Goal: Information Seeking & Learning: Compare options

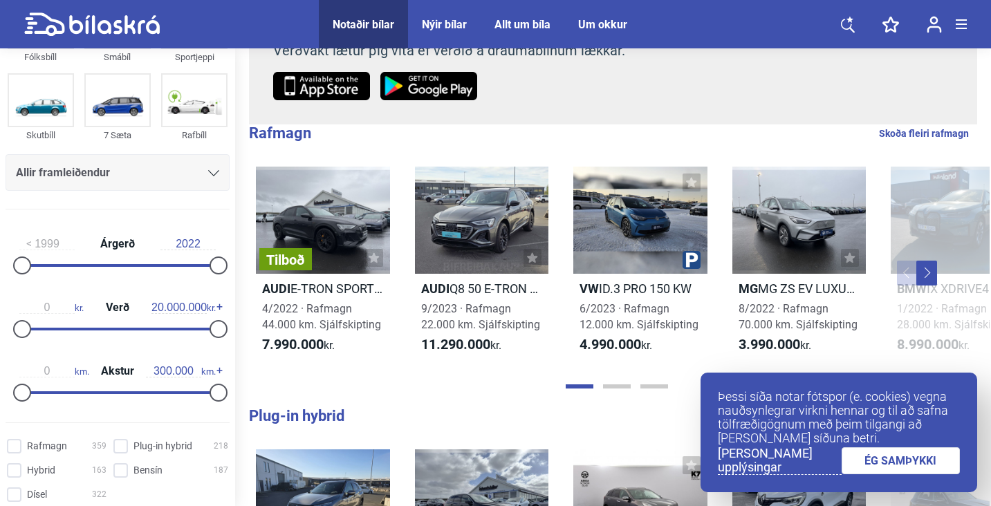
scroll to position [84, 0]
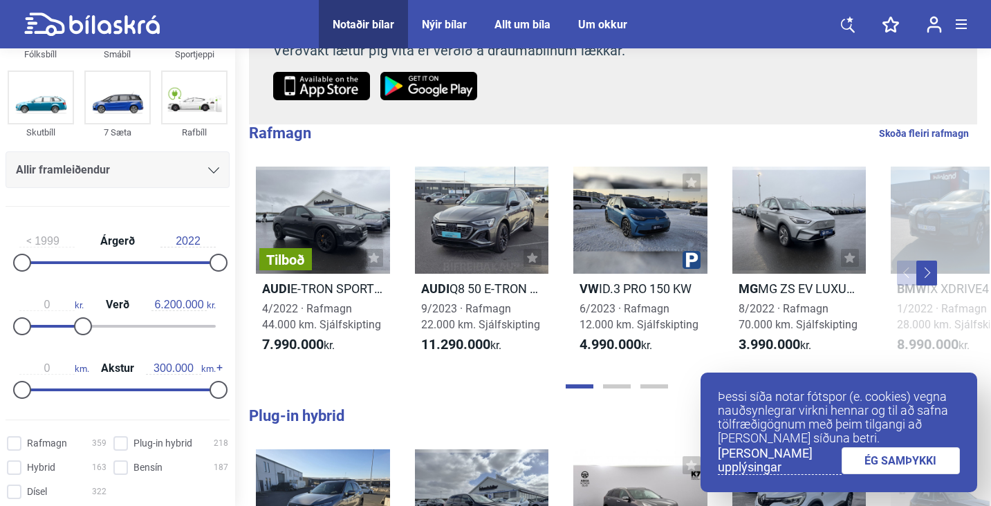
drag, startPoint x: 211, startPoint y: 327, endPoint x: 79, endPoint y: 321, distance: 132.2
click at [79, 321] on div at bounding box center [83, 326] width 18 height 18
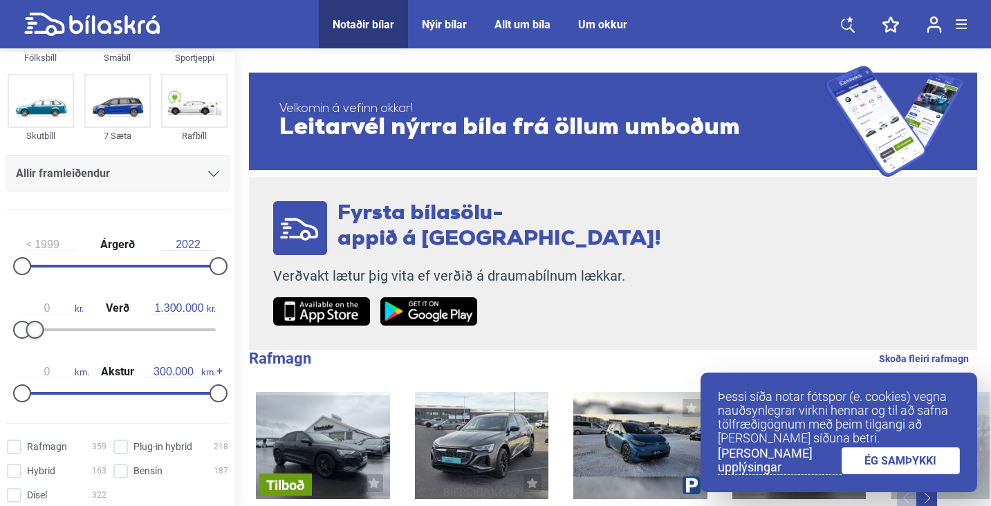
type input "1.400.000"
drag, startPoint x: 80, startPoint y: 329, endPoint x: 33, endPoint y: 328, distance: 46.3
click at [33, 328] on div at bounding box center [36, 330] width 18 height 18
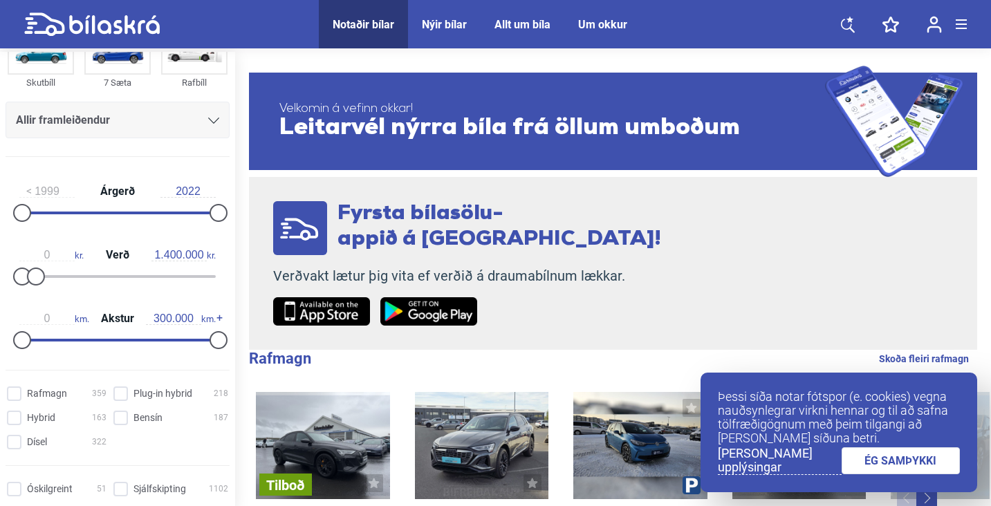
scroll to position [149, 0]
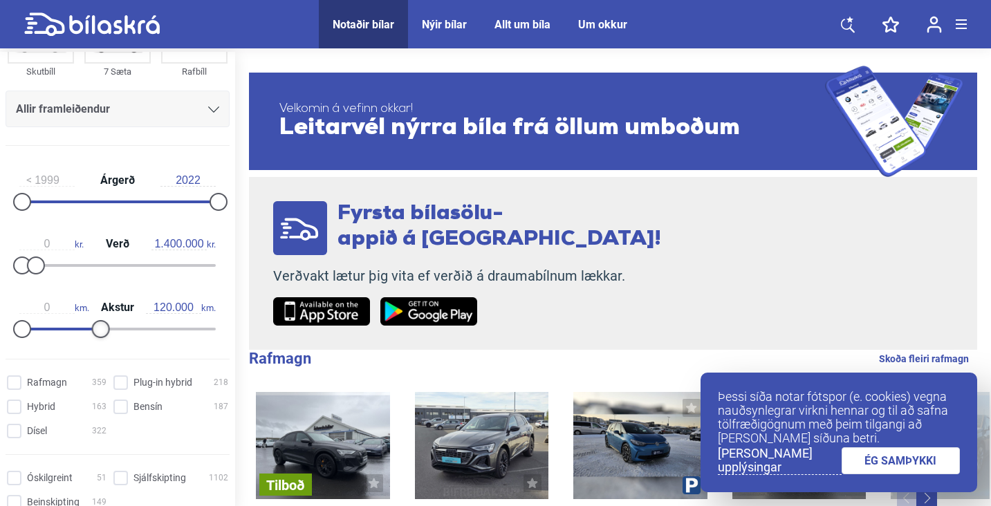
type input "130.000"
drag, startPoint x: 215, startPoint y: 335, endPoint x: 104, endPoint y: 326, distance: 111.0
click at [105, 326] on div at bounding box center [107, 329] width 18 height 18
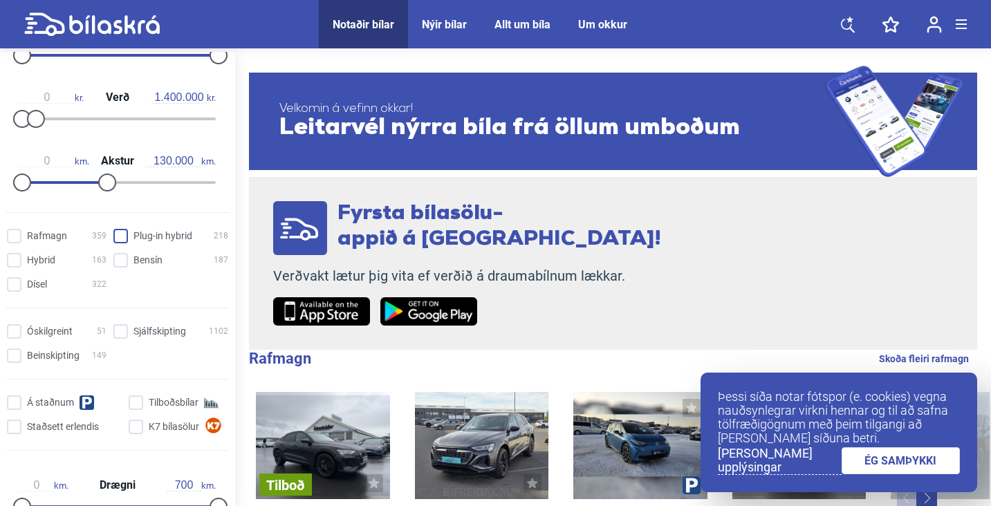
scroll to position [296, 0]
click at [116, 261] on input "Bensín 187" at bounding box center [172, 260] width 115 height 15
checkbox input "true"
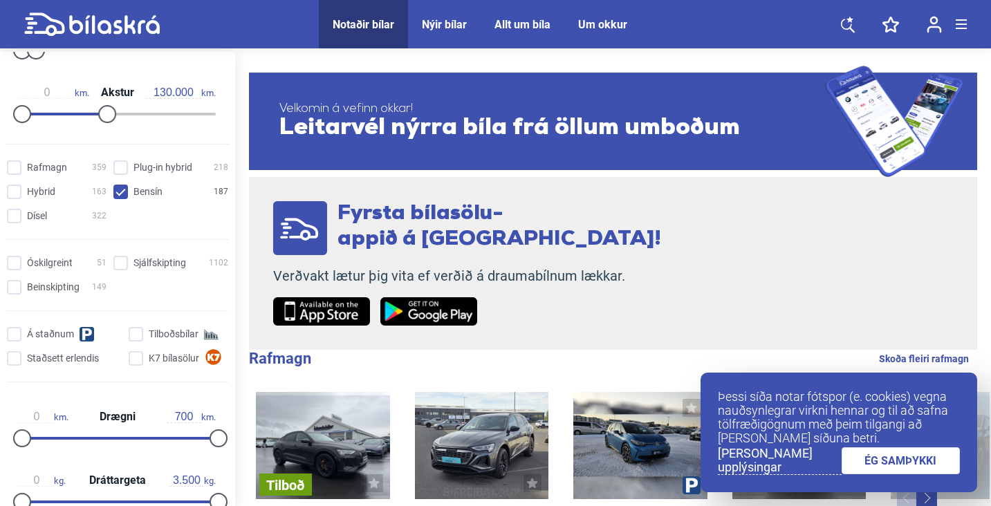
scroll to position [365, 0]
click at [116, 261] on input "Sjálfskipting 1102" at bounding box center [172, 262] width 115 height 15
checkbox input "true"
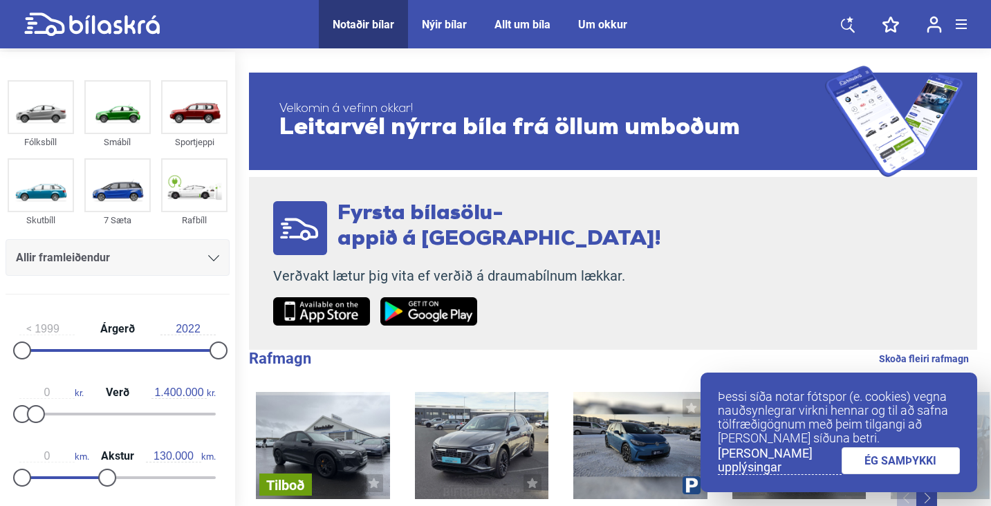
click at [211, 255] on icon at bounding box center [213, 258] width 11 height 6
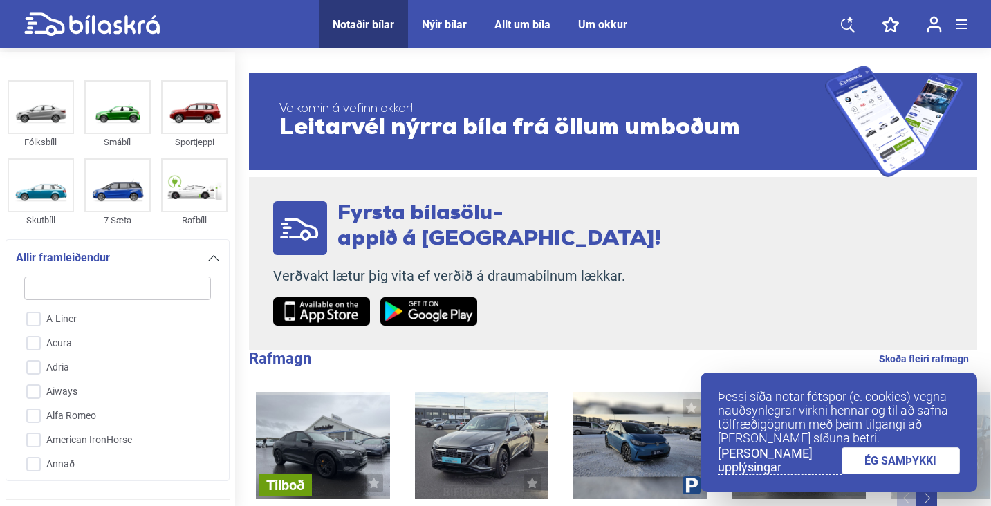
scroll to position [188, 0]
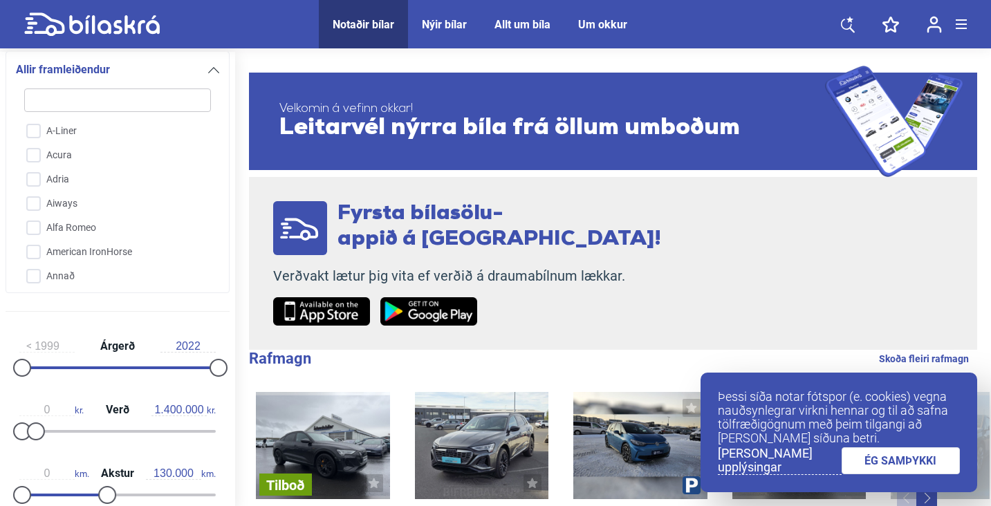
click at [203, 75] on div "Allir framleiðendur" at bounding box center [117, 69] width 203 height 19
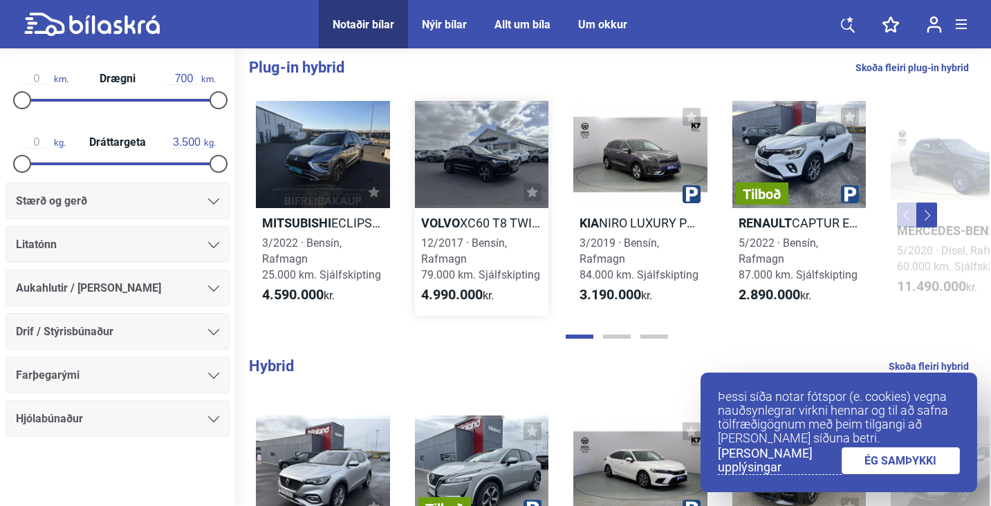
scroll to position [575, 0]
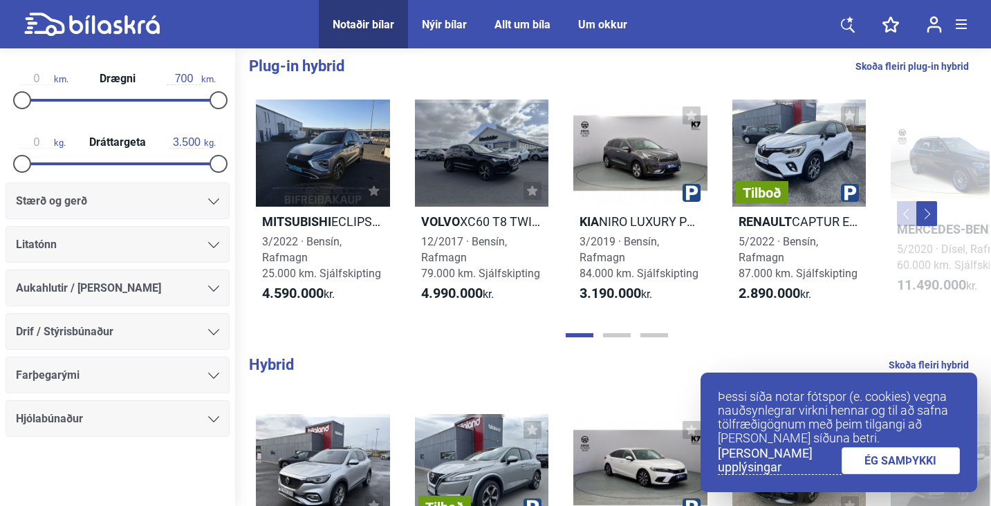
click at [884, 463] on link "ÉG SAMÞYKKI" at bounding box center [901, 460] width 119 height 27
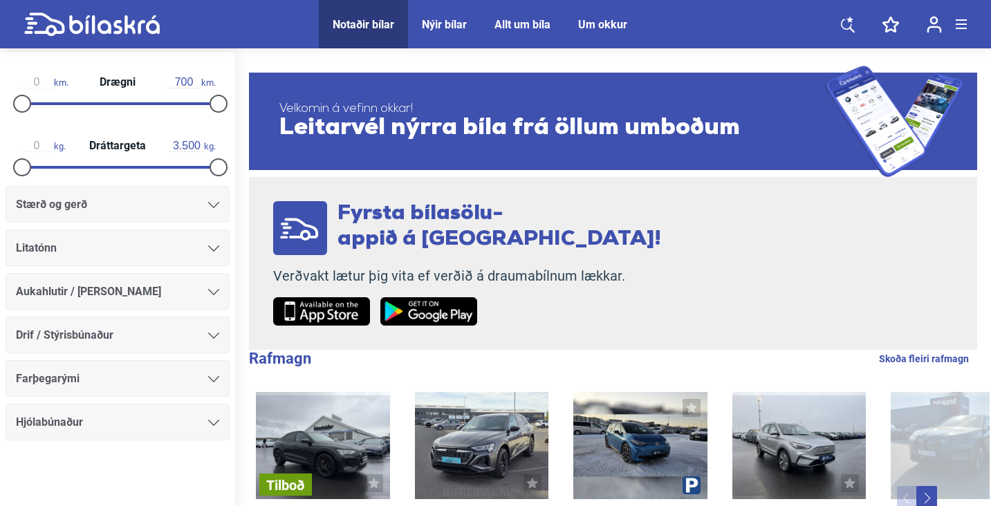
scroll to position [98, 0]
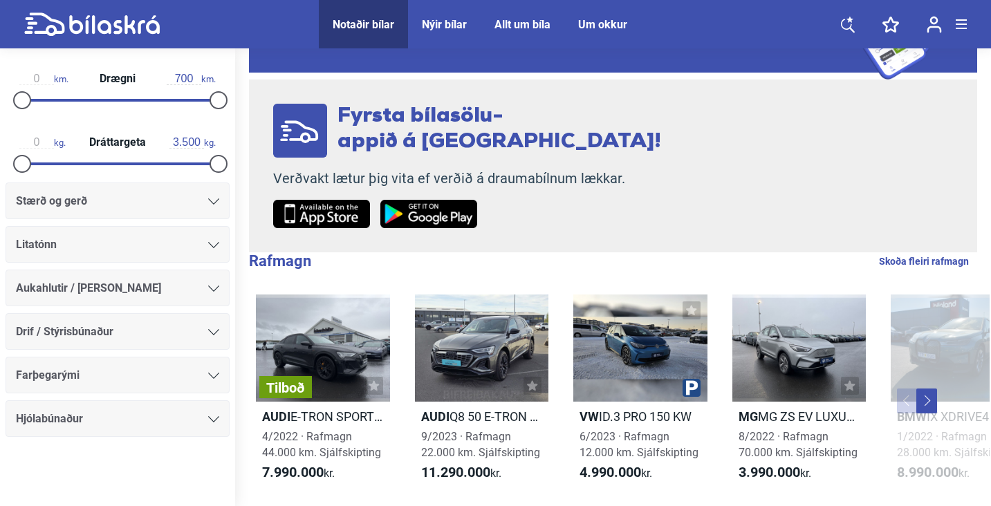
click at [202, 427] on div "Hjólabúnaður" at bounding box center [117, 418] width 203 height 19
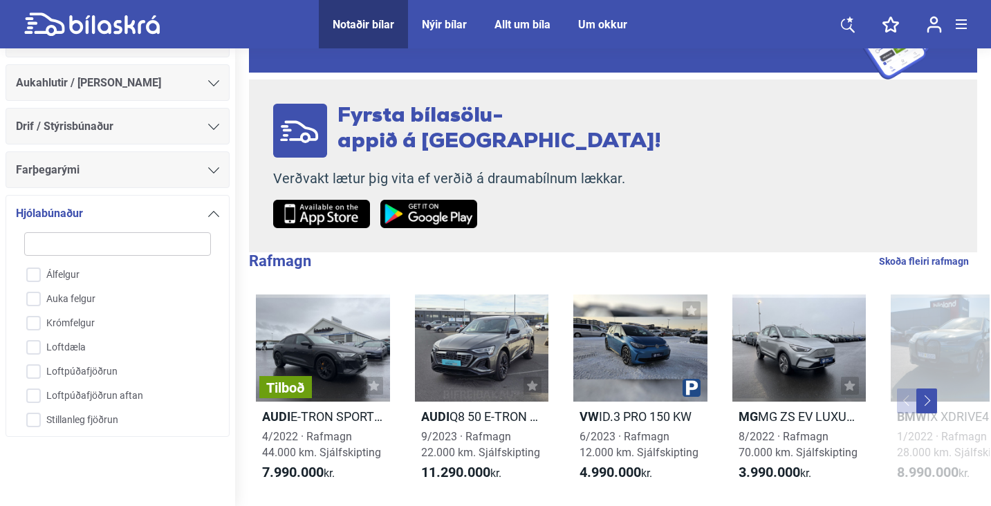
click at [208, 172] on div at bounding box center [213, 170] width 11 height 11
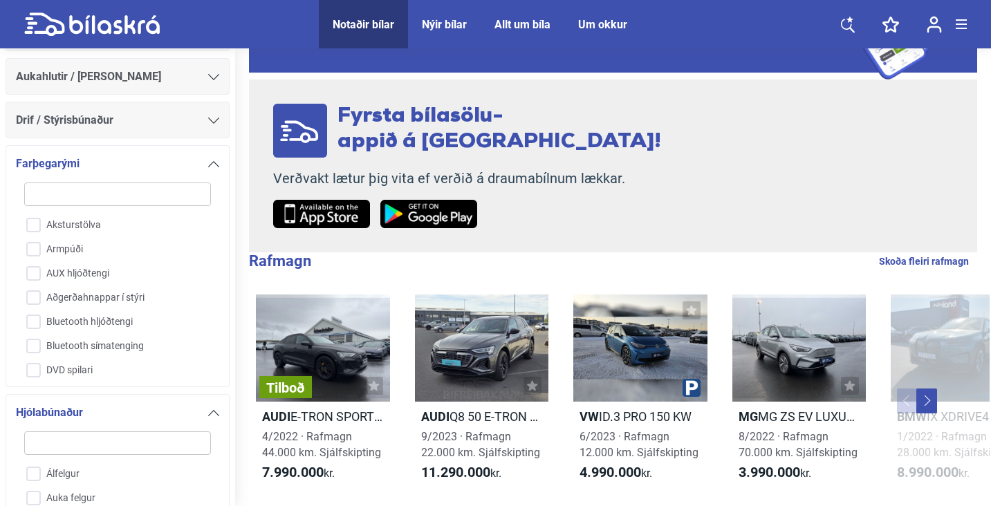
click at [214, 120] on div "Drif / Stýrisbúnaður" at bounding box center [118, 120] width 224 height 37
click at [208, 122] on icon at bounding box center [213, 121] width 11 height 6
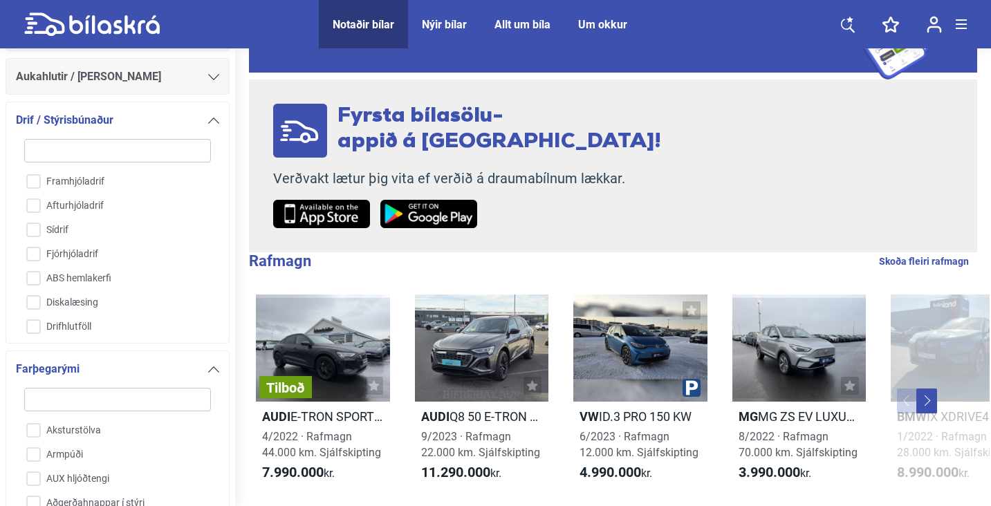
click at [208, 122] on icon at bounding box center [213, 121] width 11 height 6
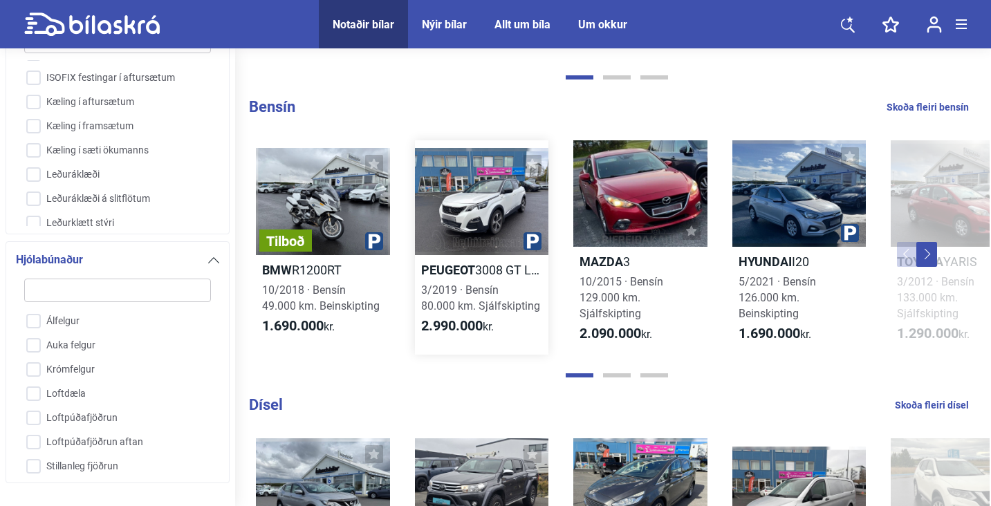
scroll to position [1148, 0]
click at [477, 187] on div at bounding box center [482, 201] width 134 height 107
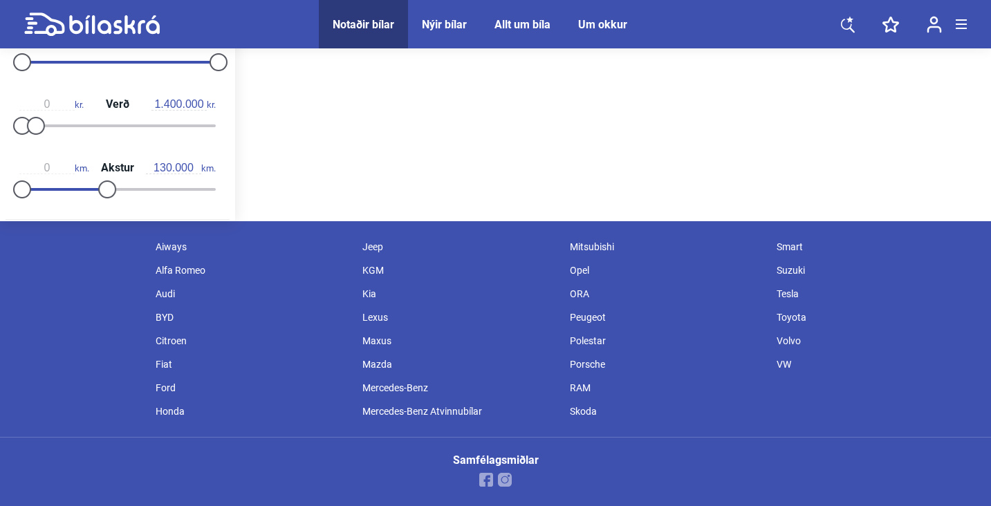
scroll to position [288, 0]
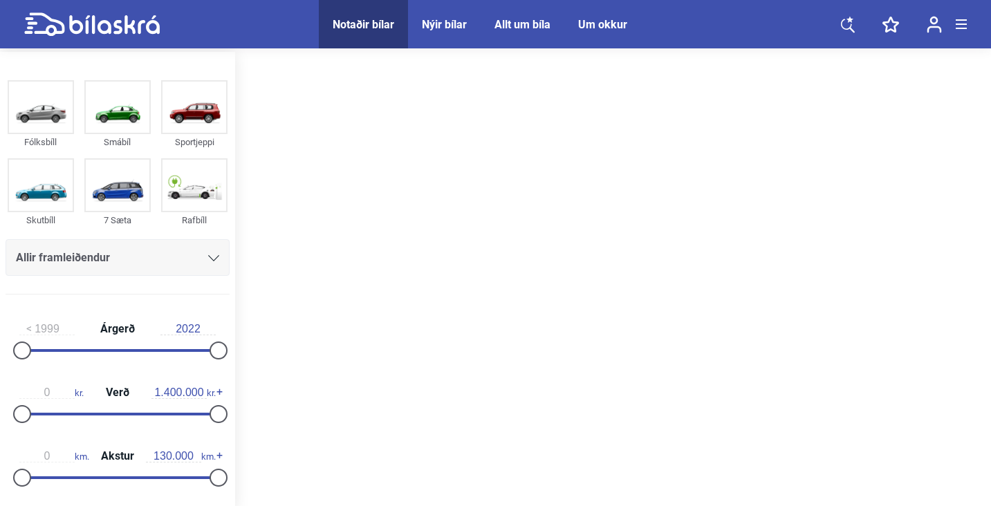
type input "20.000.000"
type input "300.000"
checkbox input "false"
